Goal: Information Seeking & Learning: Learn about a topic

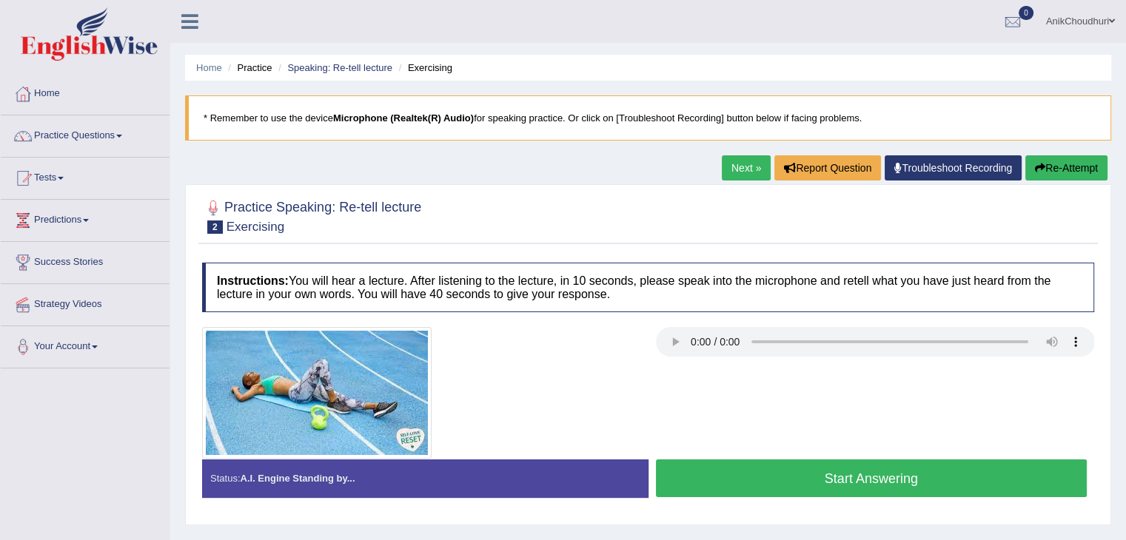
click at [837, 484] on button "Start Answering" at bounding box center [872, 479] width 432 height 38
click at [838, 489] on button "Start Answering" at bounding box center [872, 479] width 432 height 38
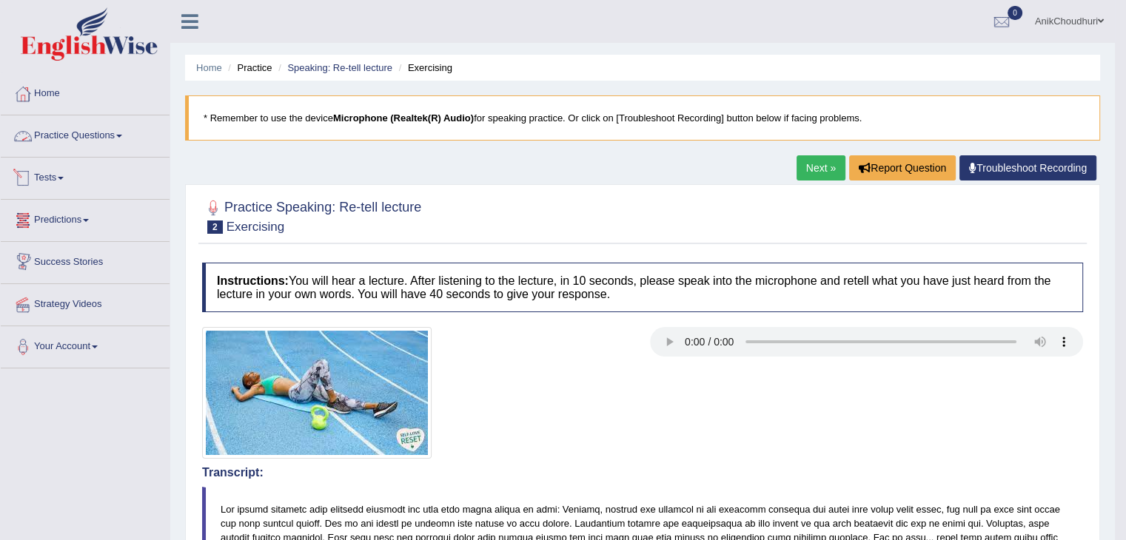
click at [76, 132] on link "Practice Questions" at bounding box center [85, 133] width 169 height 37
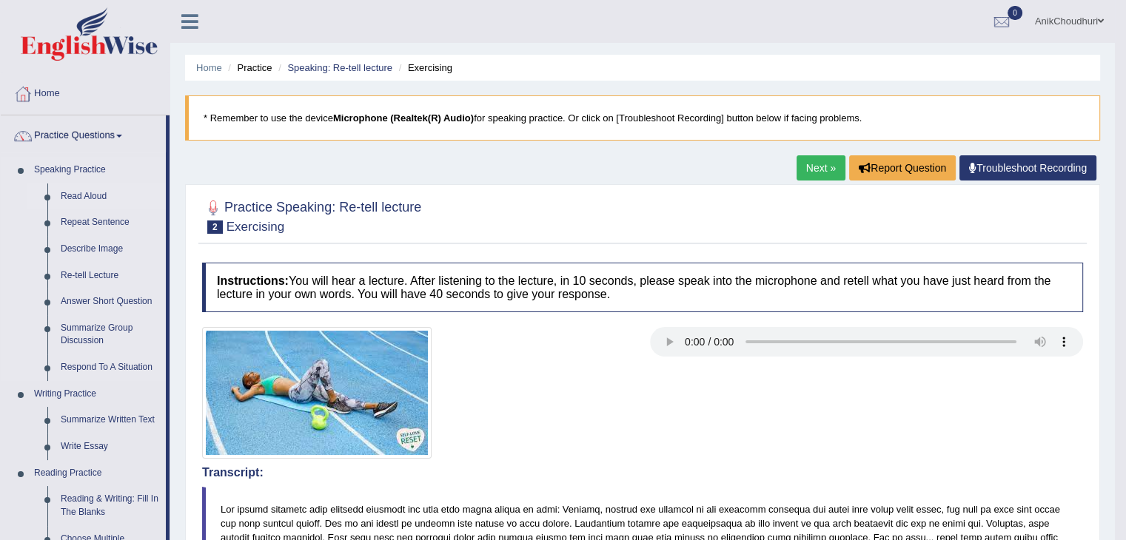
click at [92, 194] on link "Read Aloud" at bounding box center [110, 197] width 112 height 27
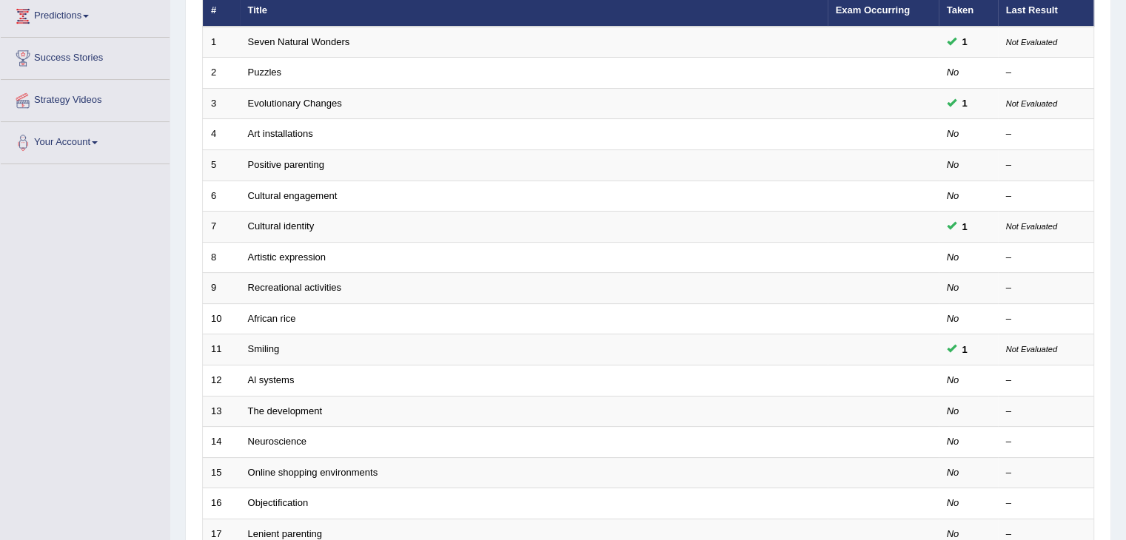
scroll to position [211, 0]
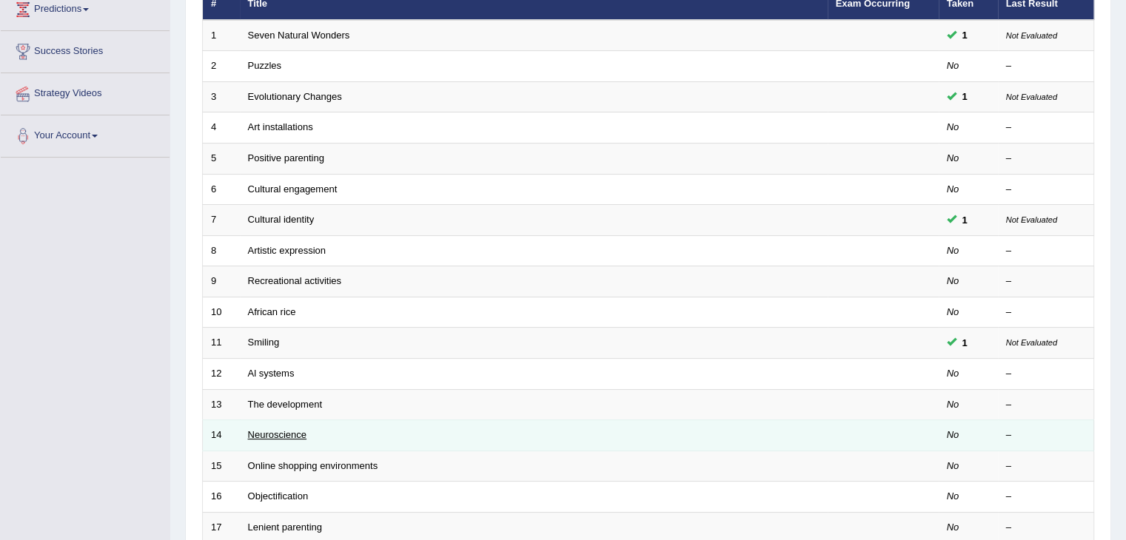
click at [265, 432] on link "Neuroscience" at bounding box center [277, 434] width 59 height 11
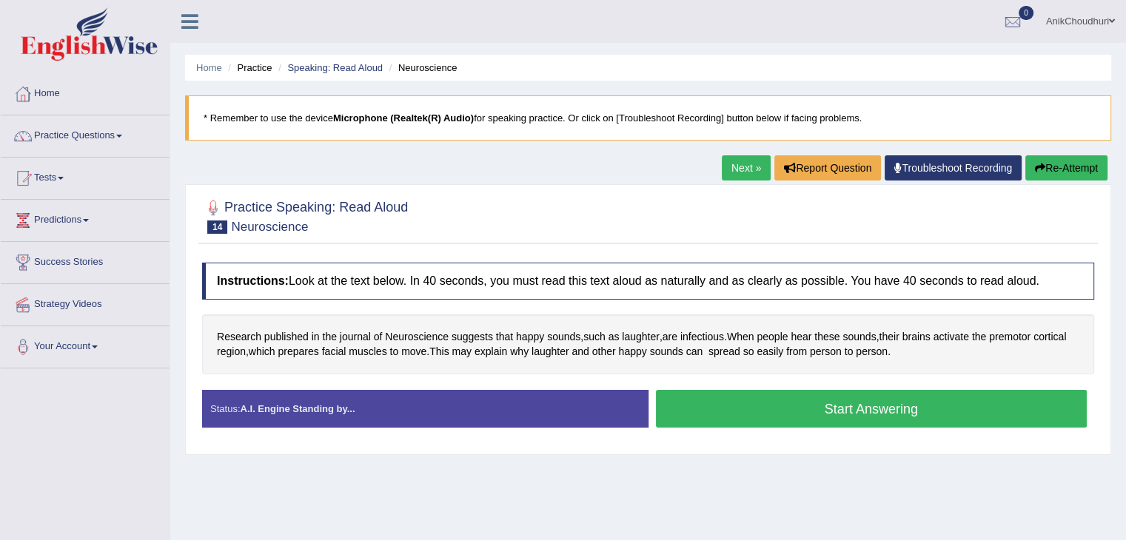
click at [517, 235] on div at bounding box center [648, 215] width 892 height 45
click at [733, 398] on button "Start Answering" at bounding box center [872, 409] width 432 height 38
click at [813, 415] on button "Start Answering" at bounding box center [872, 409] width 432 height 38
click at [810, 420] on button "Start Answering" at bounding box center [872, 409] width 432 height 38
click at [826, 413] on button "Start Answering" at bounding box center [872, 409] width 432 height 38
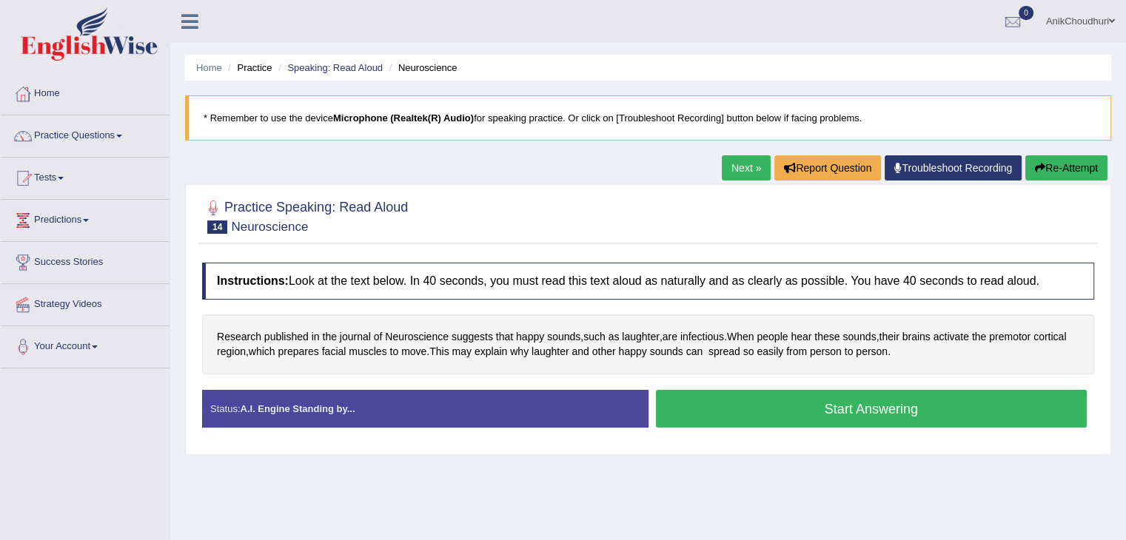
click at [791, 400] on button "Start Answering" at bounding box center [872, 409] width 432 height 38
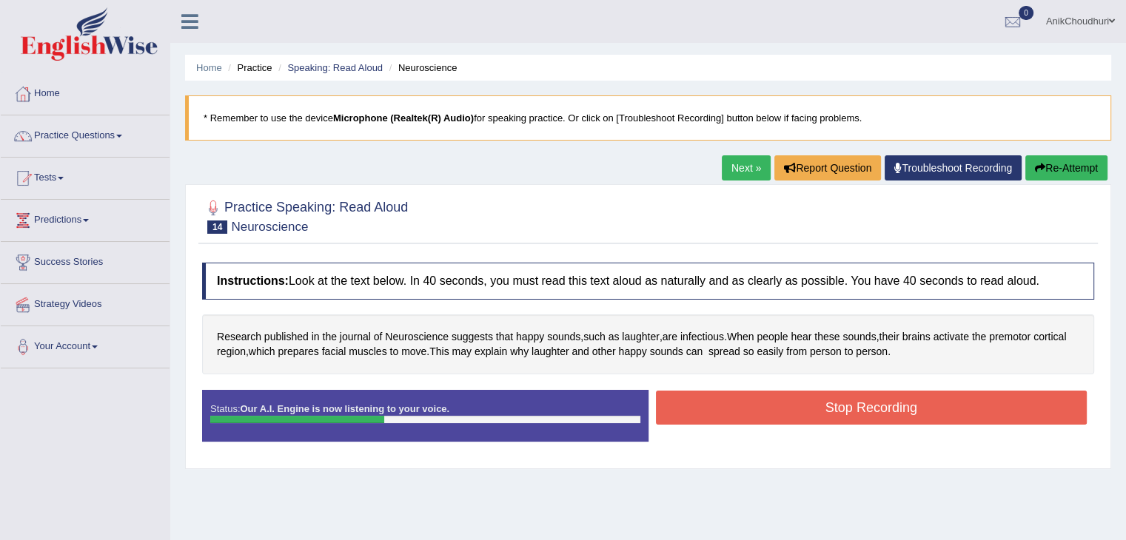
click at [791, 400] on button "Stop Recording" at bounding box center [872, 408] width 432 height 34
